Goal: Answer question/provide support: Share knowledge or assist other users

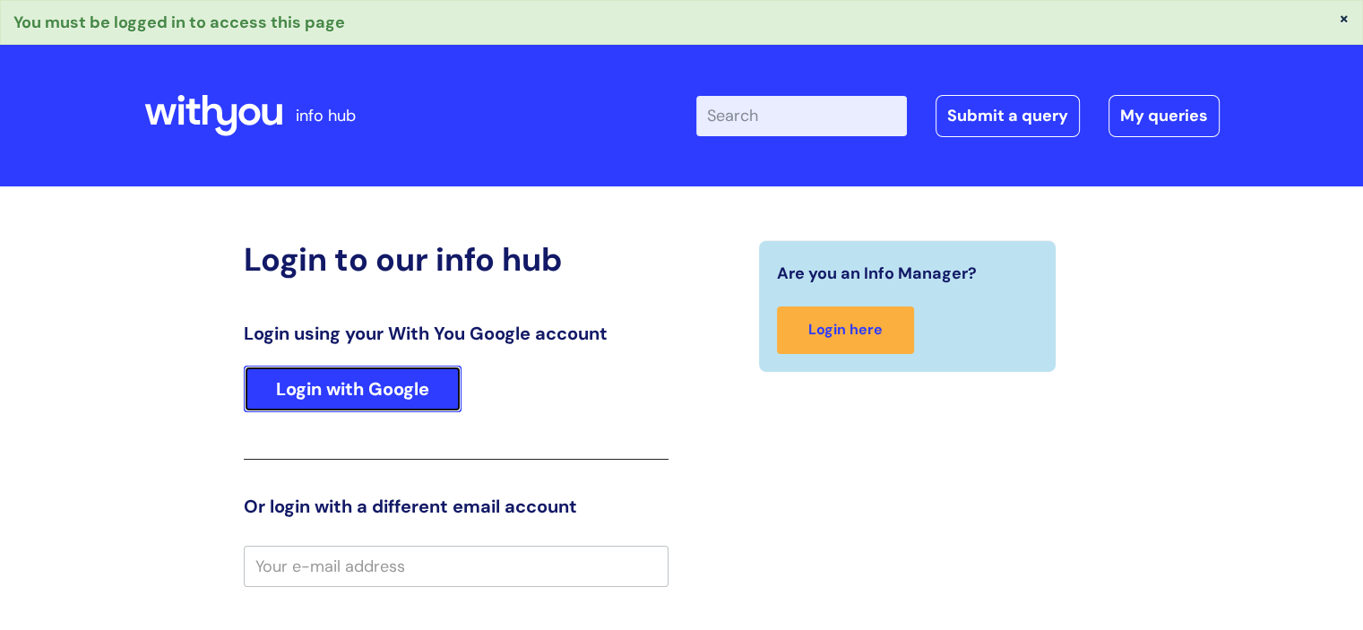
click at [400, 382] on link "Login with Google" at bounding box center [353, 389] width 218 height 47
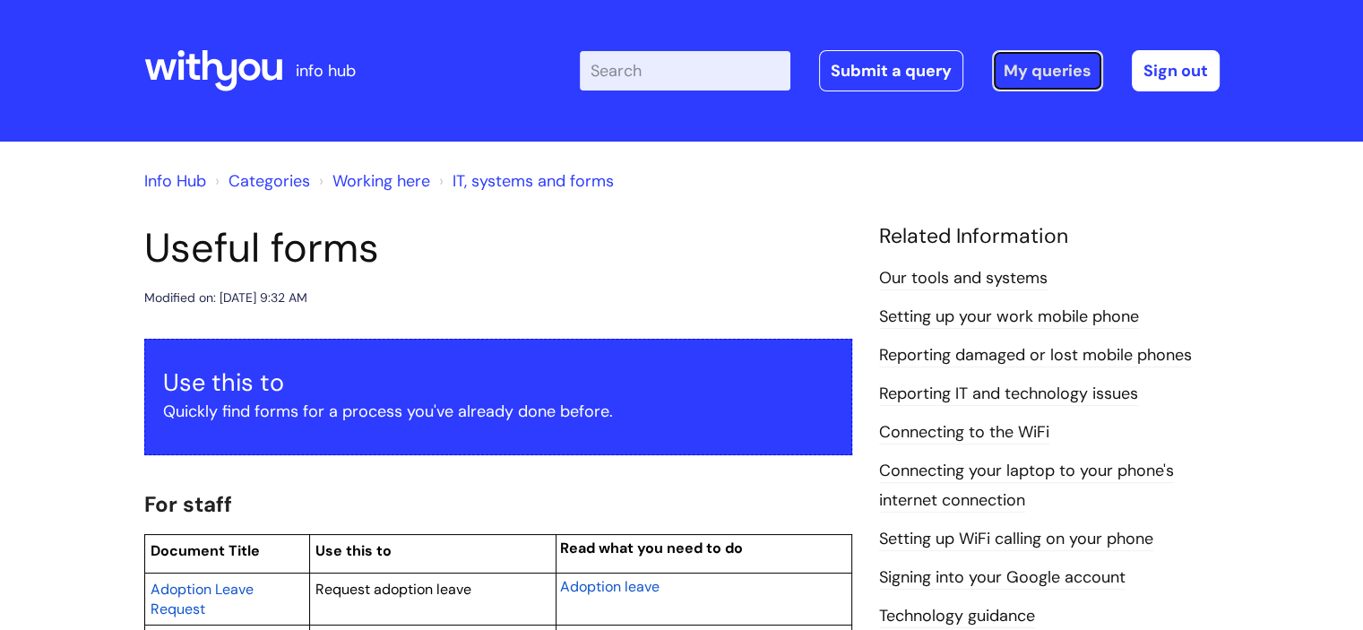
click at [1058, 74] on link "My queries" at bounding box center [1047, 70] width 111 height 41
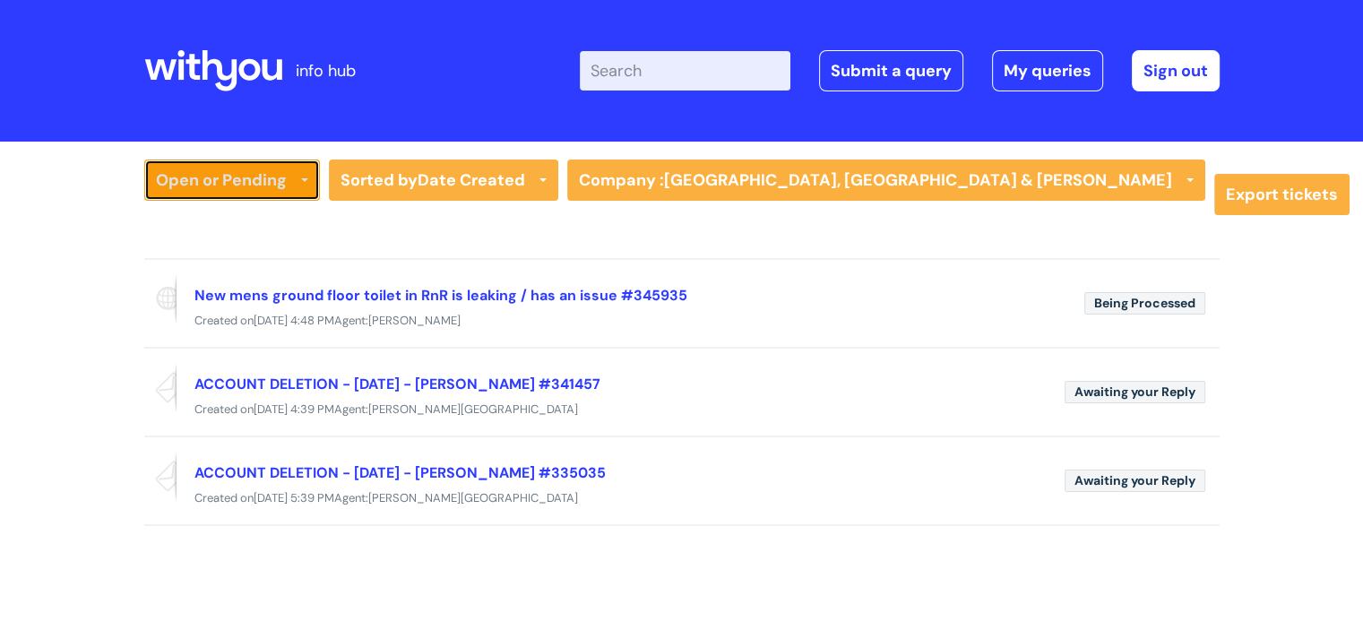
click at [237, 175] on link "Open or Pending" at bounding box center [232, 180] width 176 height 41
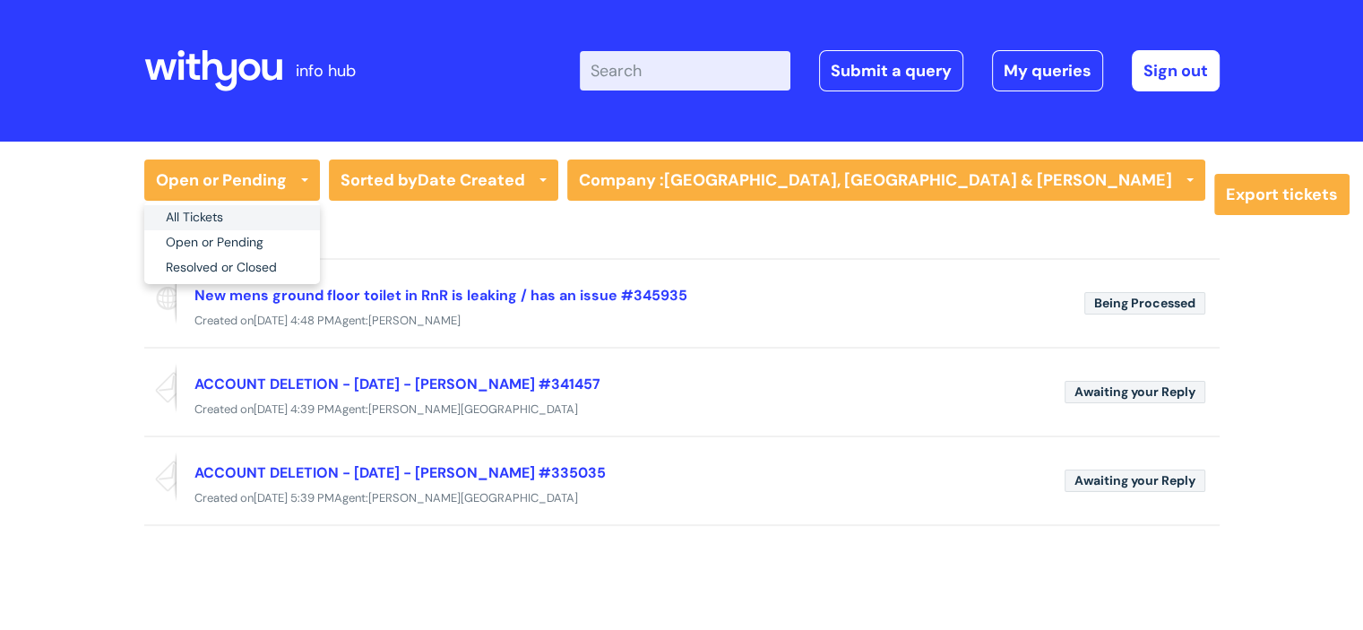
click at [209, 215] on link "All Tickets" at bounding box center [232, 217] width 176 height 25
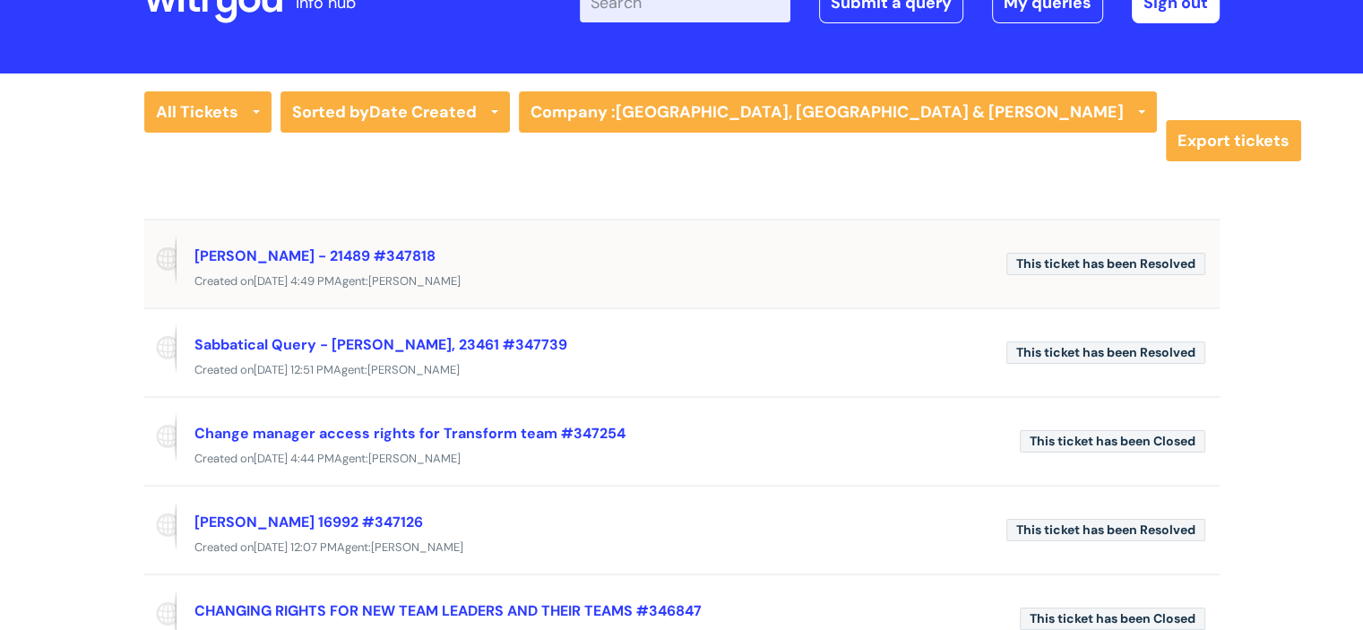
scroll to position [70, 0]
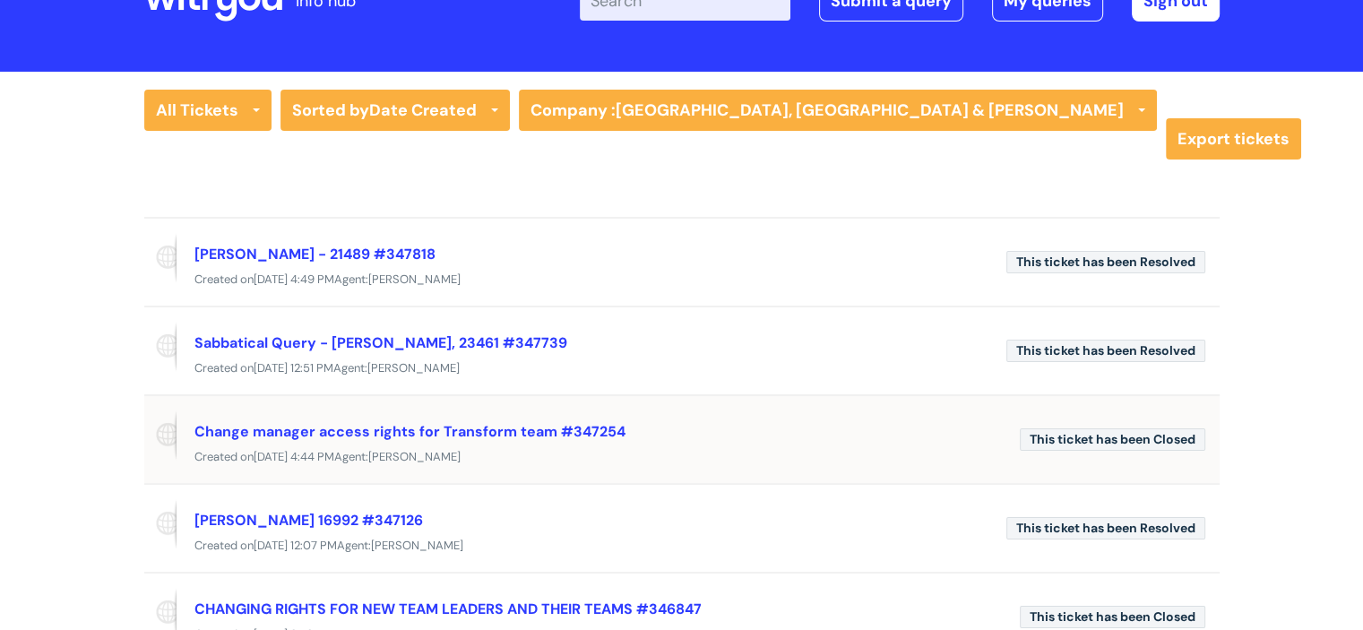
click at [534, 417] on div "Change manager access rights for Transform team #347254" at bounding box center [599, 431] width 811 height 29
click at [507, 428] on link "Change manager access rights for Transform team #347254" at bounding box center [409, 431] width 431 height 19
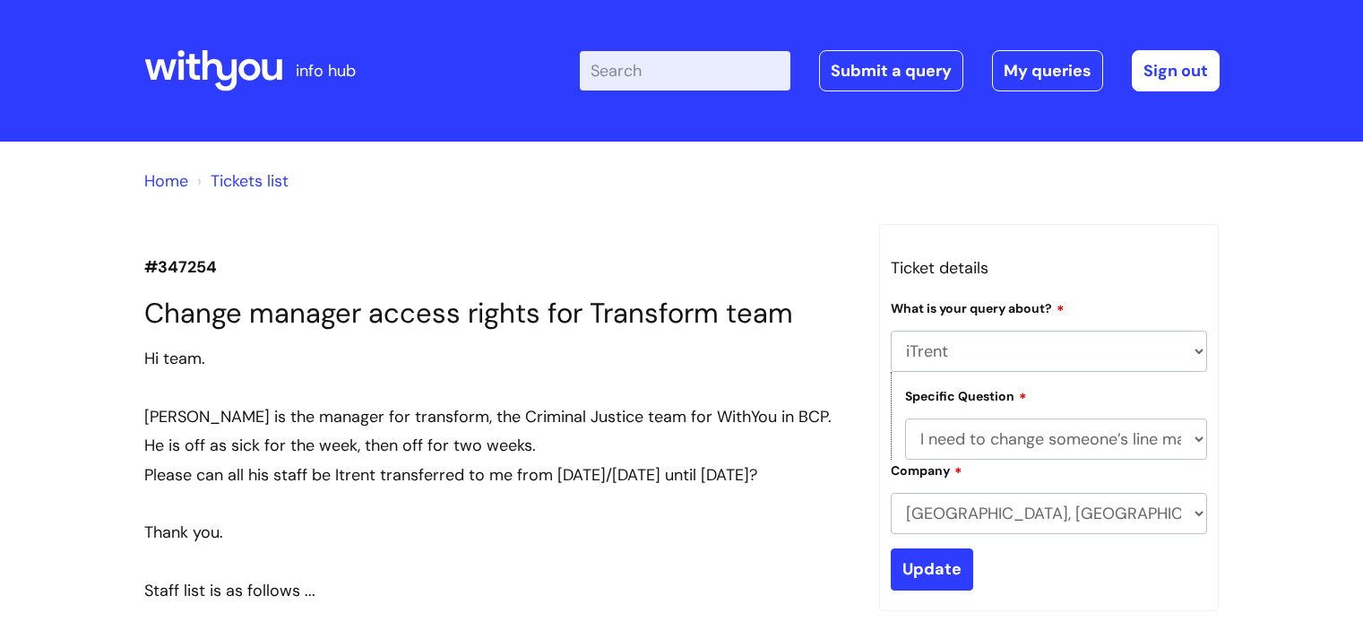
select select "iTrent"
select select "I need to change someone’s line manager"
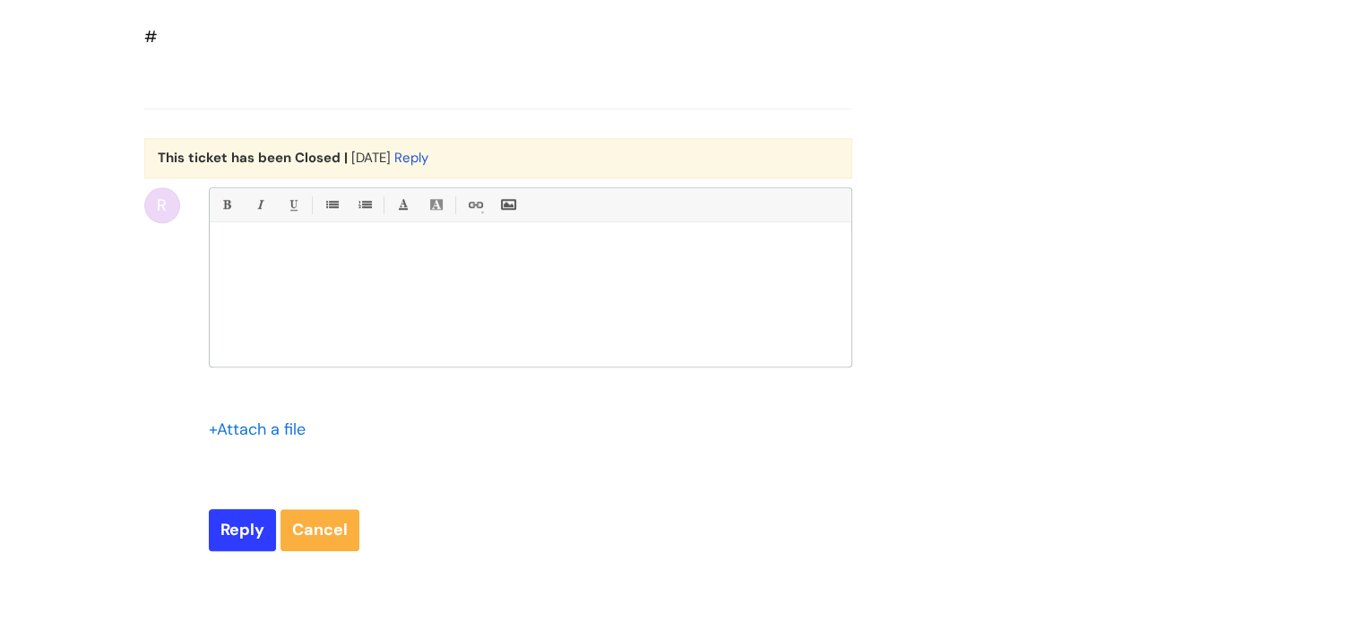
scroll to position [1886, 0]
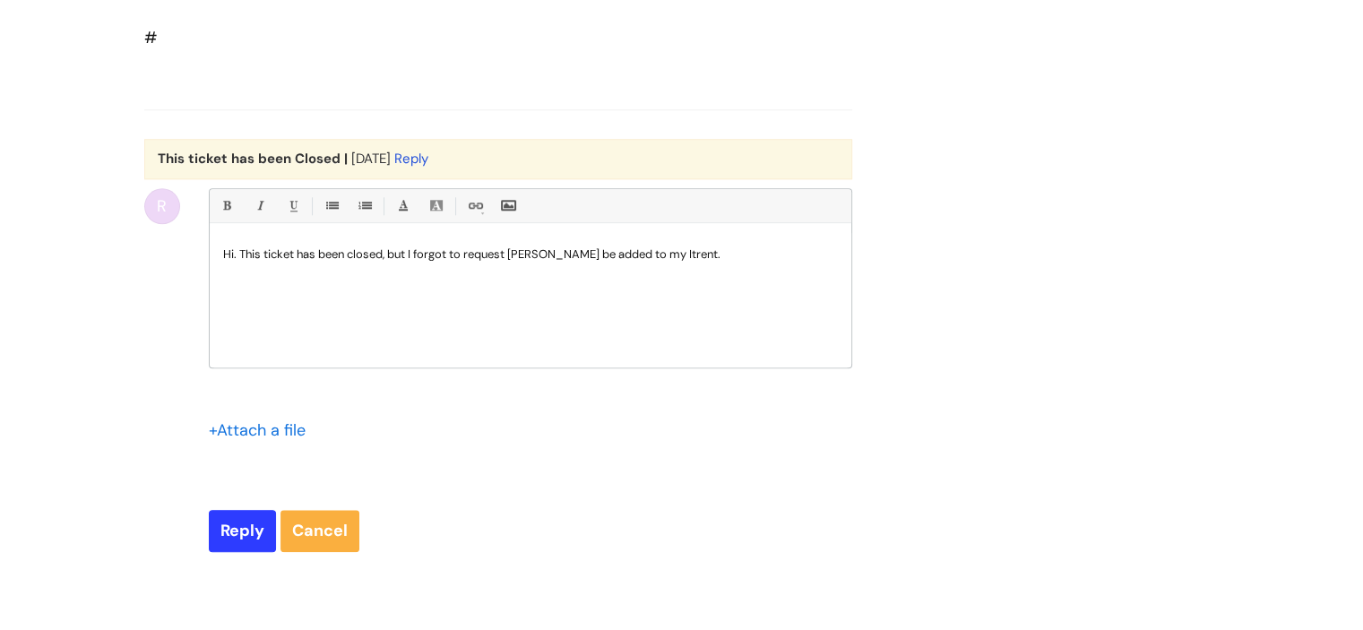
click at [593, 263] on p "Hi. This ticket has been closed, but I forgot to request [PERSON_NAME] be added…" at bounding box center [530, 254] width 615 height 16
click at [764, 263] on p "Hi. This ticket has been closed, but I forgot to request [PERSON_NAME] 23461 be…" at bounding box center [530, 254] width 615 height 16
click at [244, 263] on p "Hi. This ticket has been closed, but I forgot to request [PERSON_NAME] 23461 be…" at bounding box center [530, 254] width 615 height 16
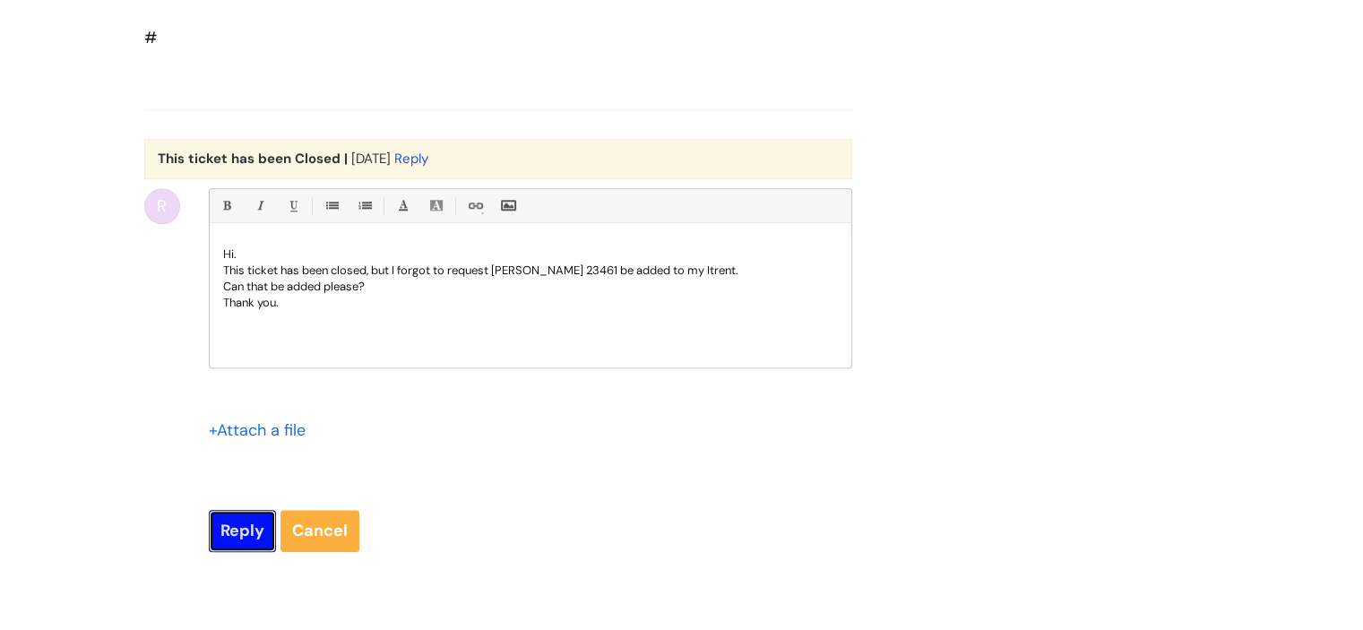
click at [242, 551] on input "Reply" at bounding box center [242, 530] width 67 height 41
type input "Please Wait..."
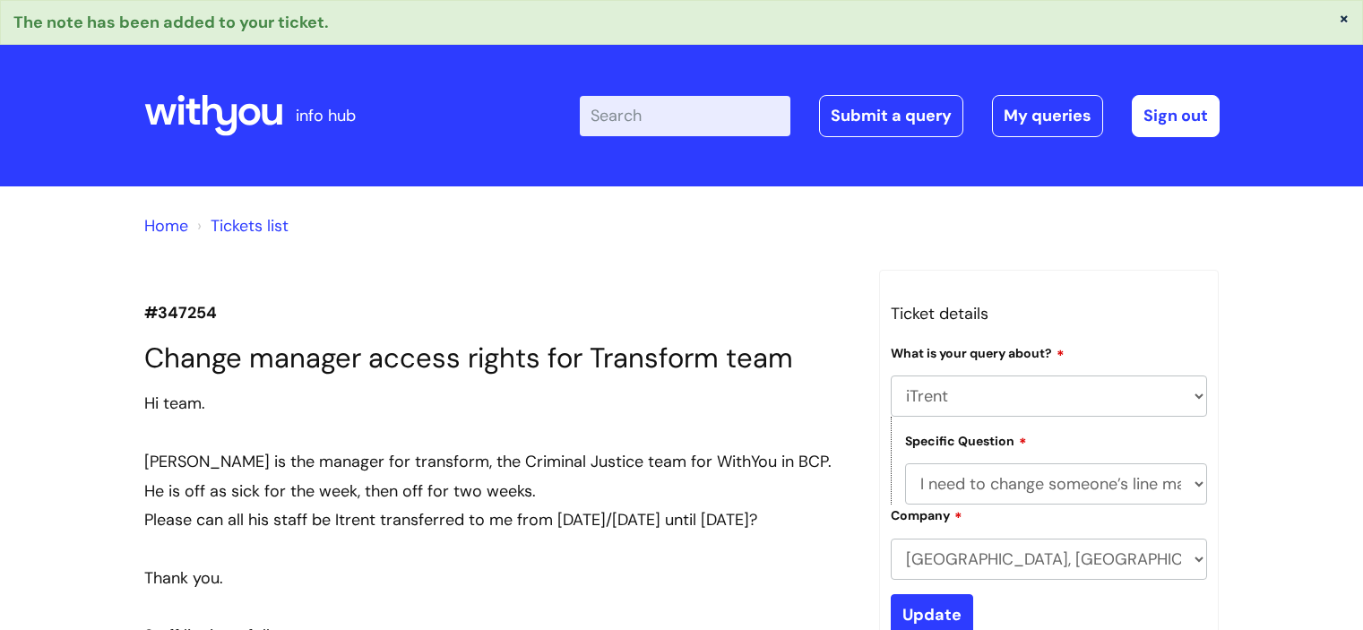
select select "iTrent"
select select "I need to change someone’s line manager"
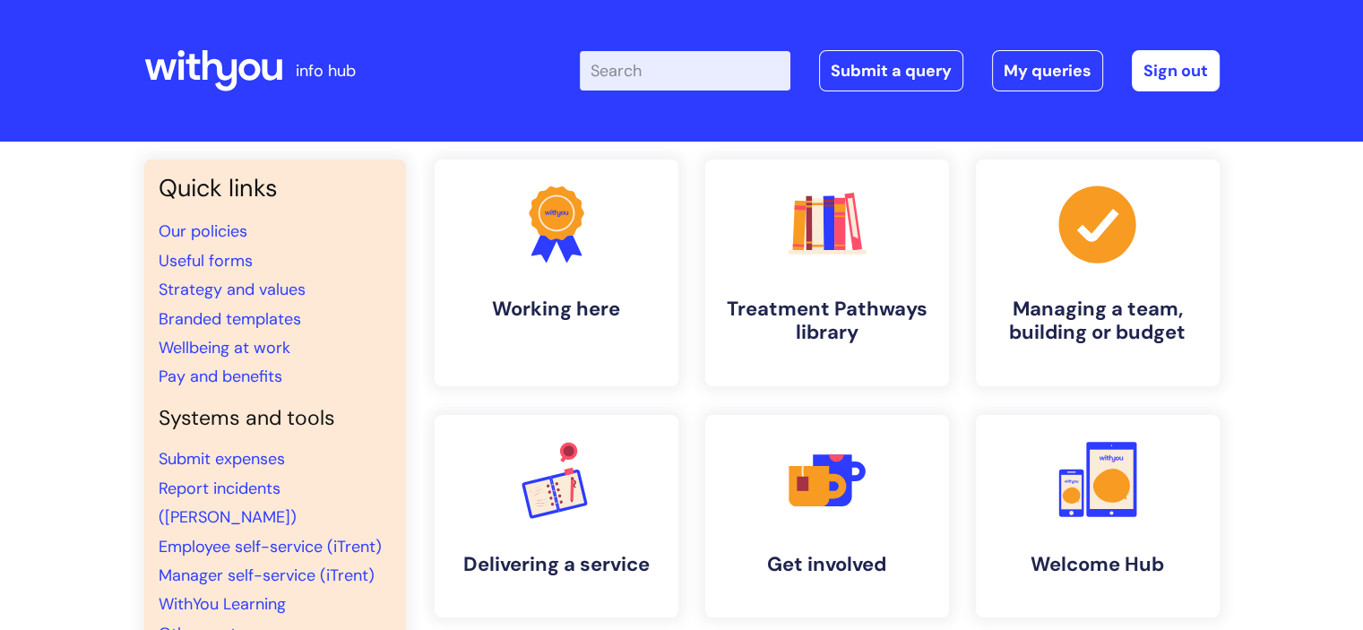
click at [727, 65] on input "Enter your search term here..." at bounding box center [685, 70] width 211 height 39
type input "useful"
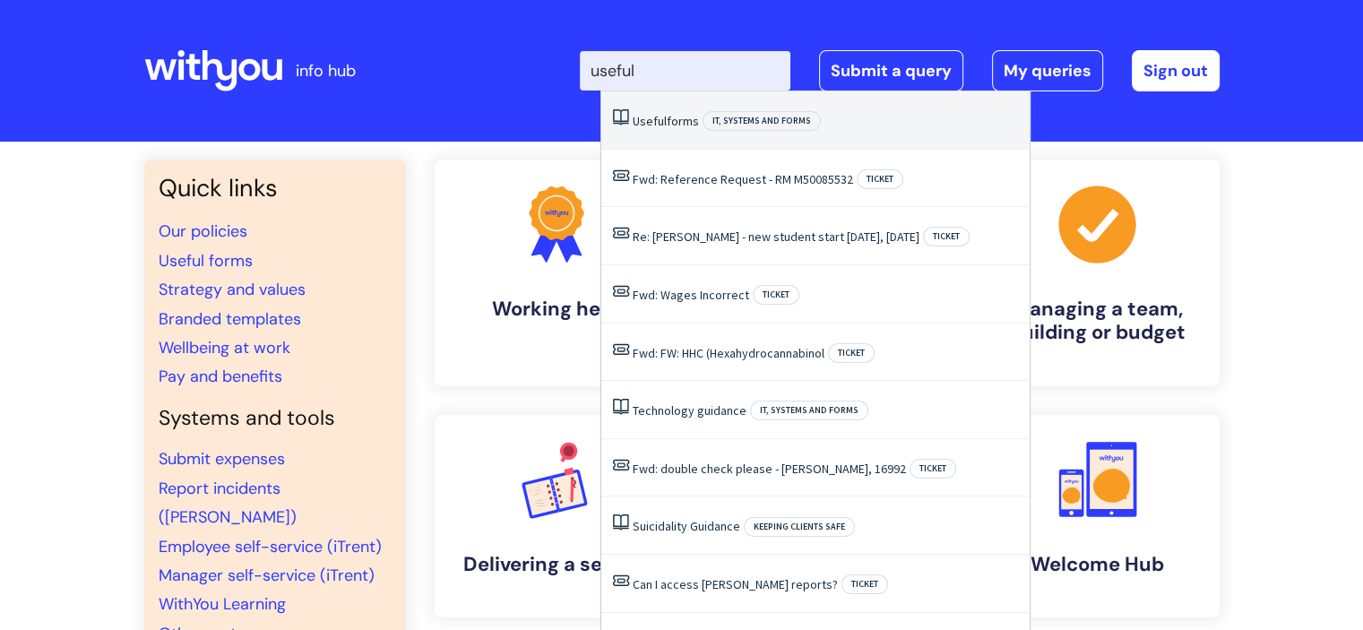
click at [666, 130] on li "Useful forms IT, systems and forms" at bounding box center [815, 120] width 428 height 58
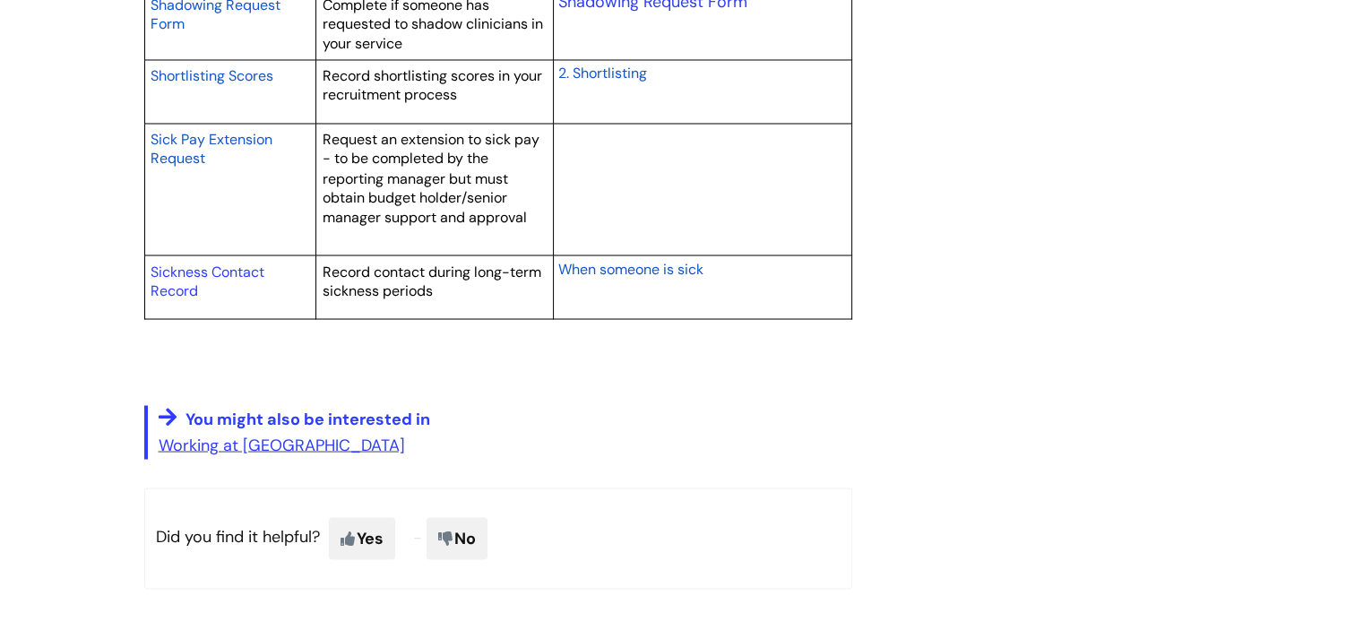
scroll to position [3244, 0]
click at [179, 261] on link "Sickness Contact Record" at bounding box center [208, 280] width 114 height 39
